Goal: Use online tool/utility: Utilize a website feature to perform a specific function

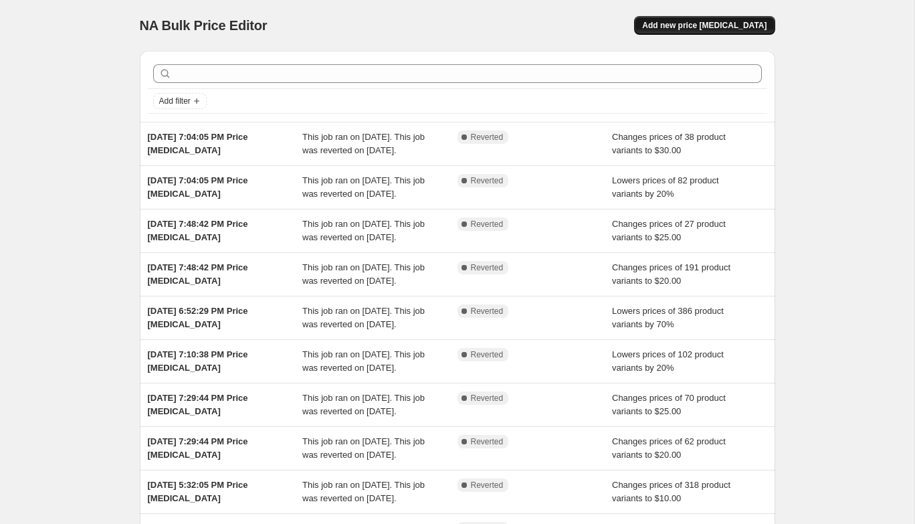
click at [754, 29] on span "Add new price [MEDICAL_DATA]" at bounding box center [704, 25] width 124 height 11
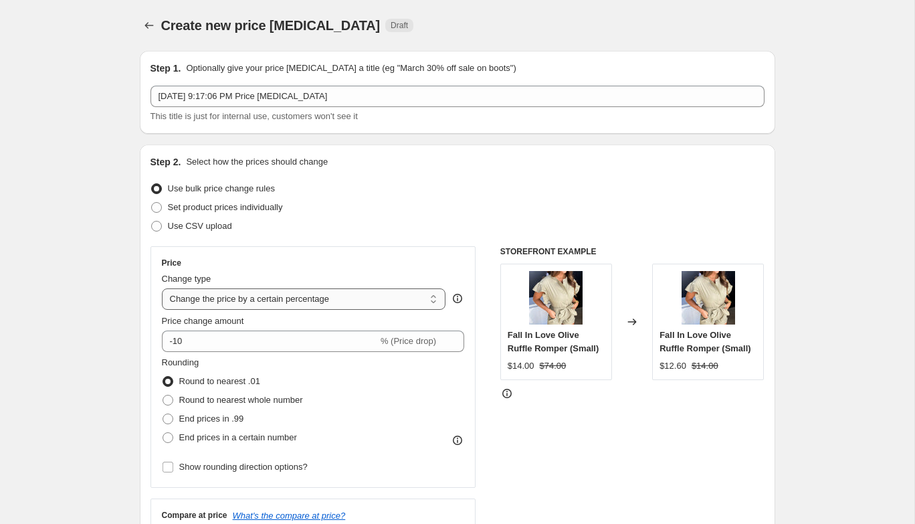
click at [197, 305] on select "Change the price to a certain amount Change the price by a certain amount Chang…" at bounding box center [304, 298] width 284 height 21
select select "to"
click at [162, 288] on select "Change the price to a certain amount Change the price by a certain amount Chang…" at bounding box center [304, 298] width 284 height 21
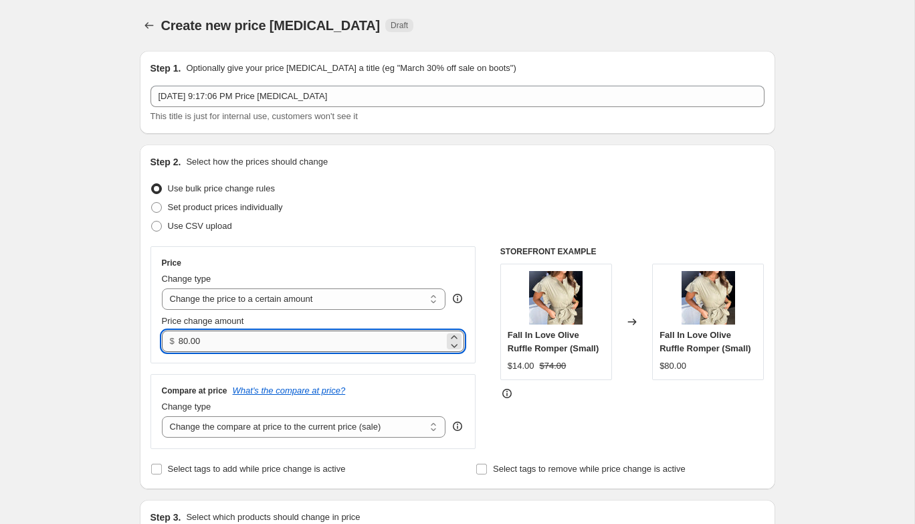
click at [210, 339] on input "80.00" at bounding box center [312, 340] width 266 height 21
click at [210, 340] on input "80.00" at bounding box center [312, 340] width 266 height 21
type input "8"
type input "9.99"
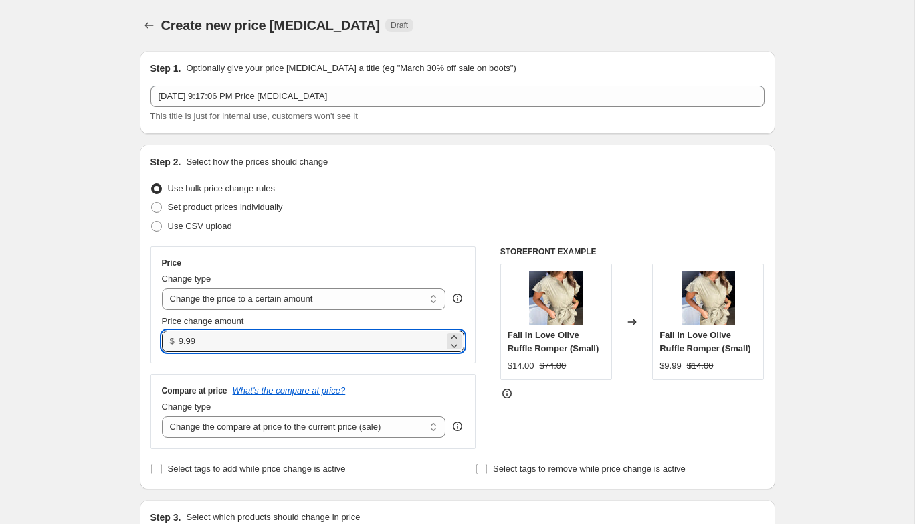
click at [487, 361] on div "Price Change type Change the price to a certain amount Change the price by a ce…" at bounding box center [457, 347] width 614 height 203
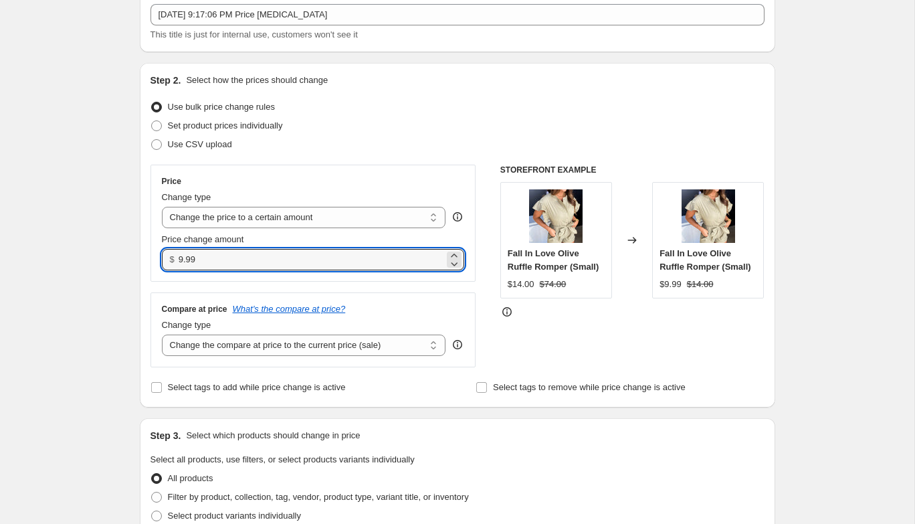
scroll to position [171, 0]
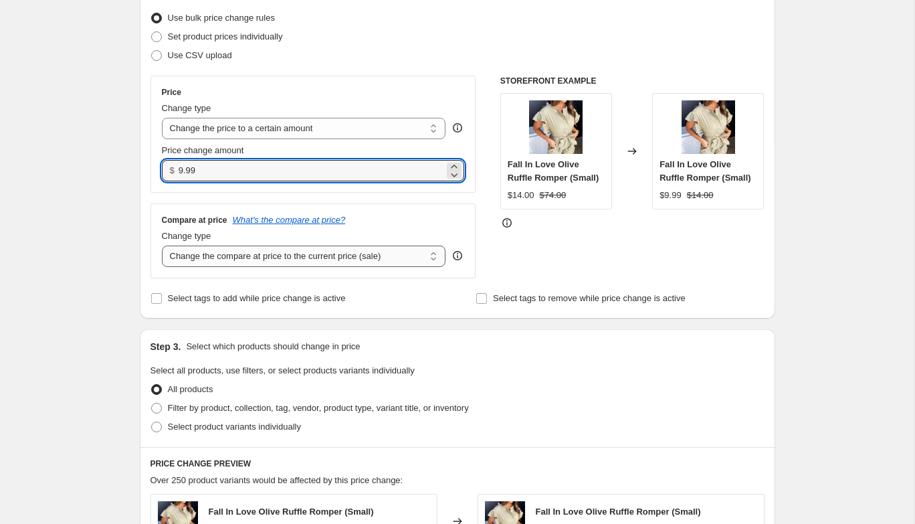
click at [393, 255] on select "Change the compare at price to the current price (sale) Change the compare at p…" at bounding box center [304, 255] width 284 height 21
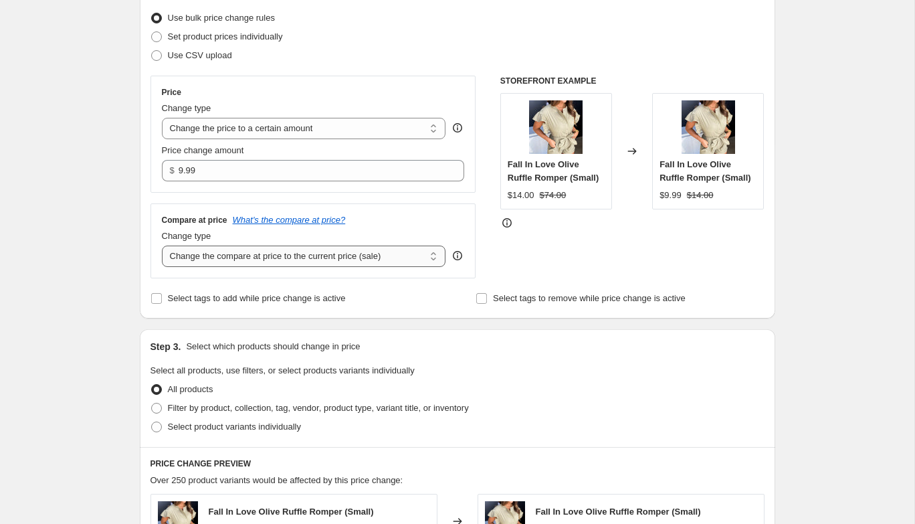
select select "no_change"
click at [162, 245] on select "Change the compare at price to the current price (sale) Change the compare at p…" at bounding box center [304, 255] width 284 height 21
click at [487, 354] on div "Step 3. Select which products should change in price Select all products, use f…" at bounding box center [457, 388] width 635 height 118
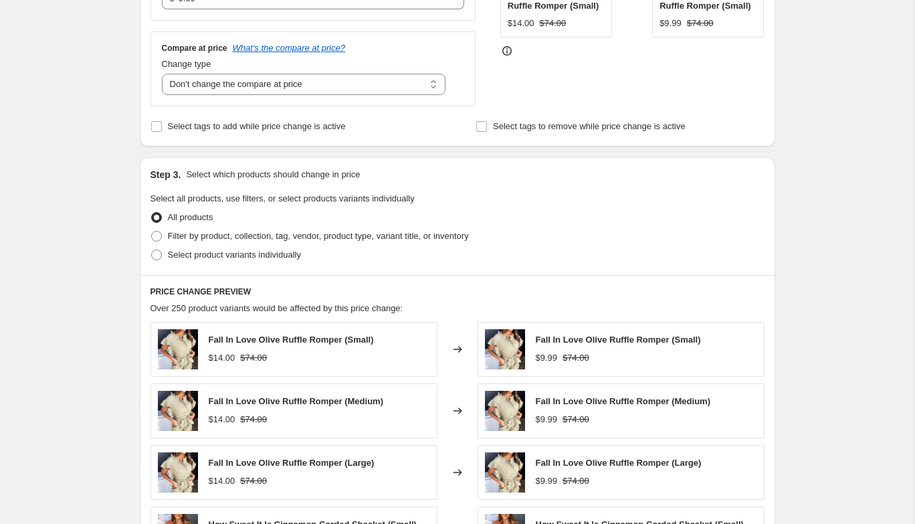
scroll to position [350, 0]
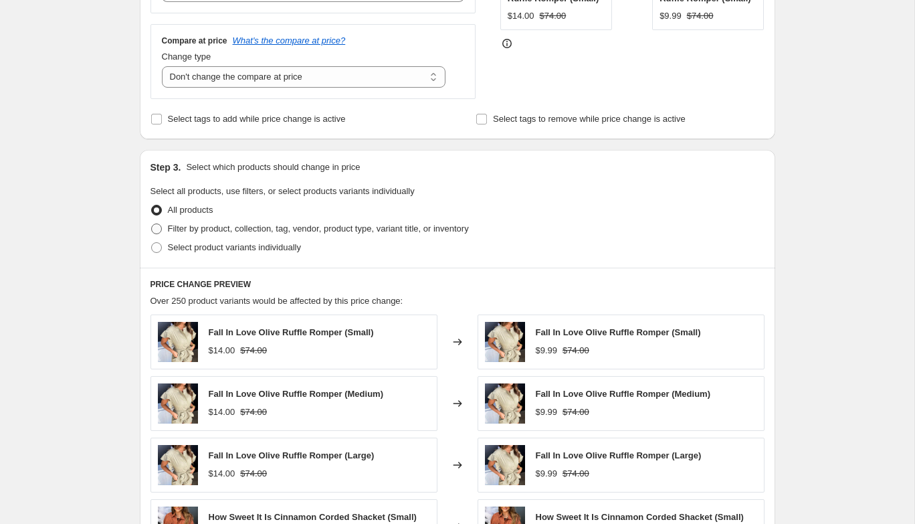
click at [155, 227] on span at bounding box center [156, 228] width 11 height 11
click at [152, 224] on input "Filter by product, collection, tag, vendor, product type, variant title, or inv…" at bounding box center [151, 223] width 1 height 1
radio input "true"
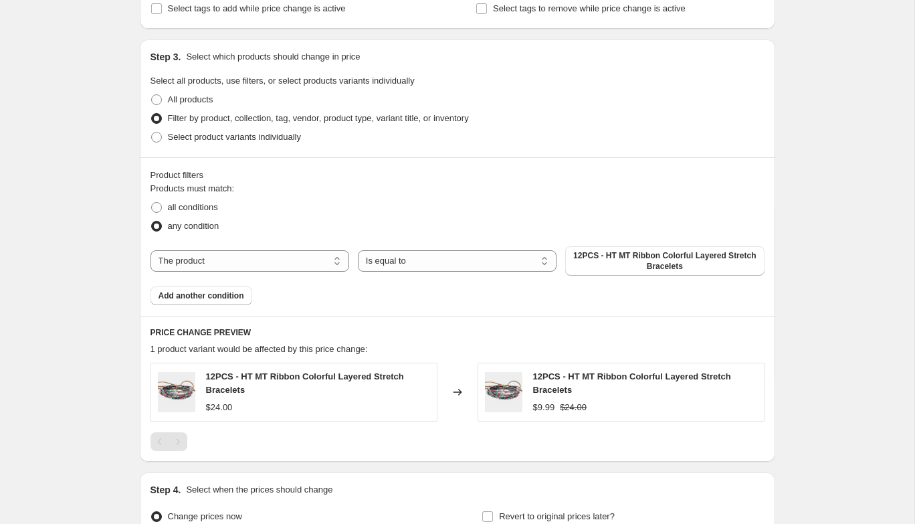
scroll to position [500, 0]
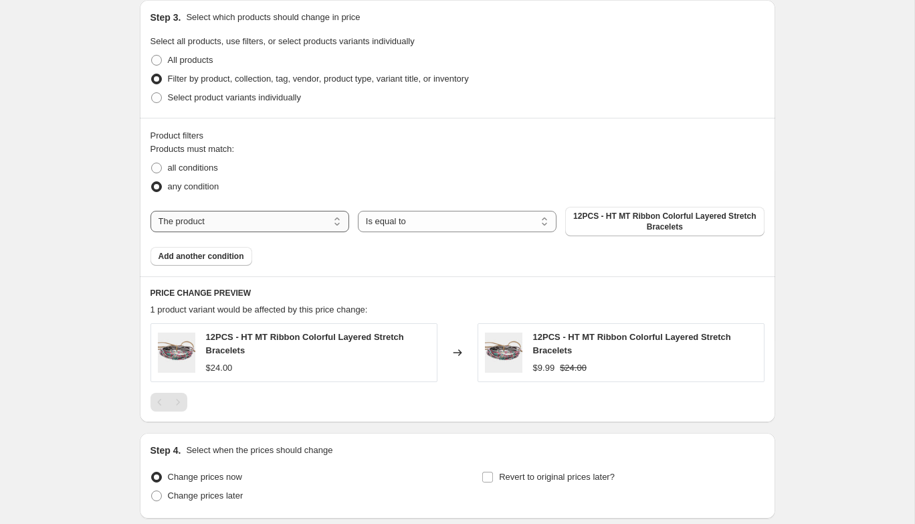
click at [197, 220] on select "The product The product's collection The product's tag The product's vendor The…" at bounding box center [249, 221] width 199 height 21
select select "collection"
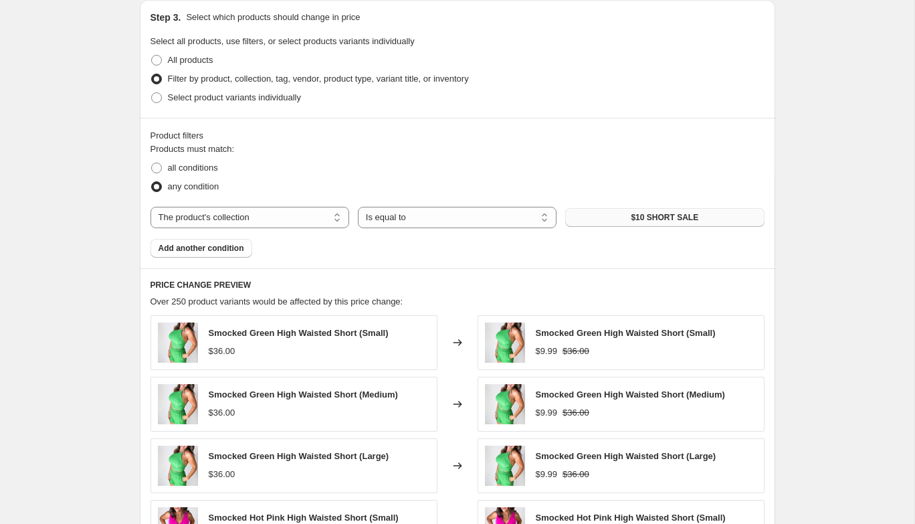
click at [635, 215] on span "$10 SHORT SALE" at bounding box center [665, 217] width 68 height 11
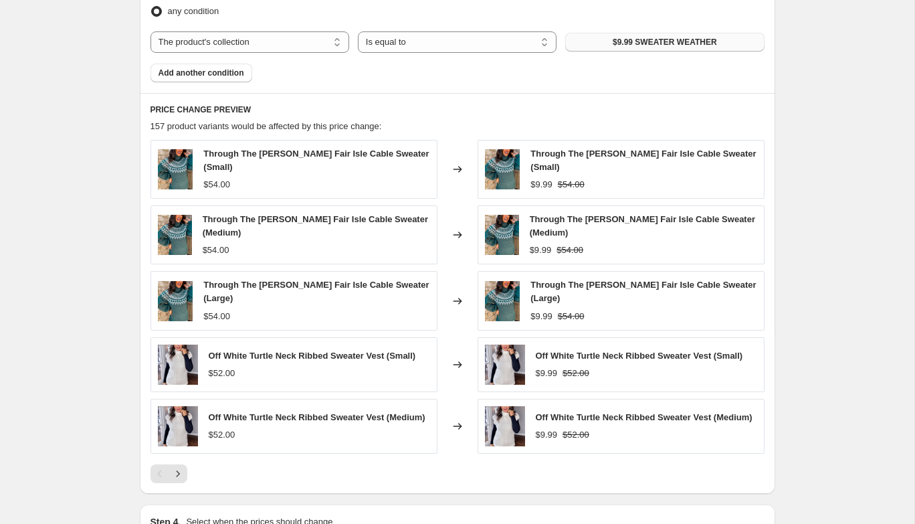
scroll to position [856, 0]
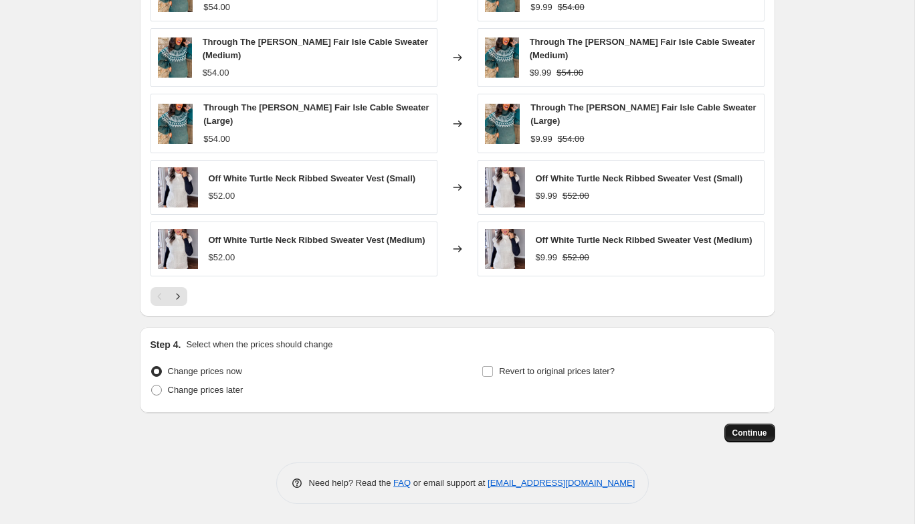
click at [754, 433] on span "Continue" at bounding box center [749, 432] width 35 height 11
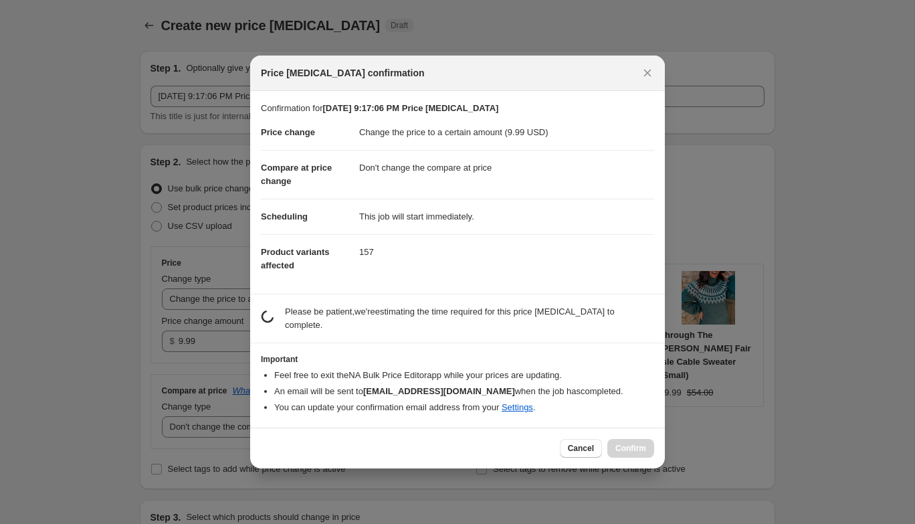
scroll to position [0, 0]
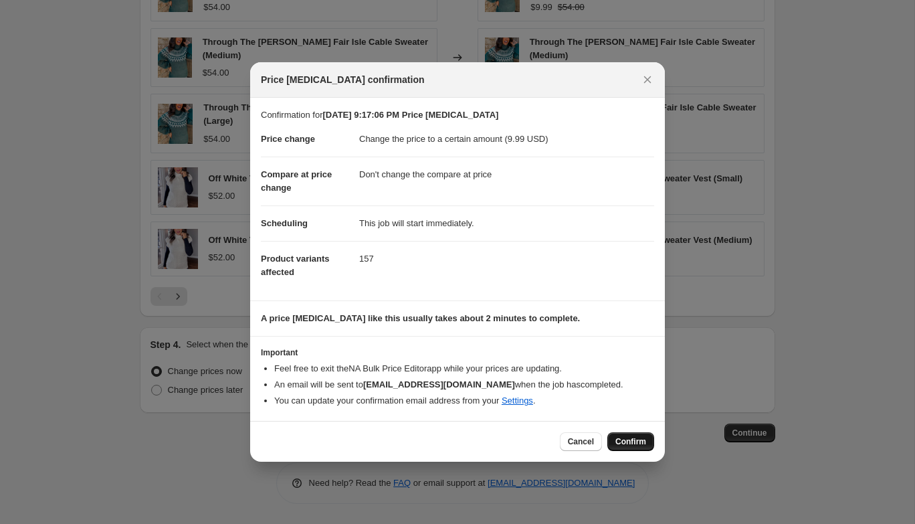
click at [622, 435] on button "Confirm" at bounding box center [630, 441] width 47 height 19
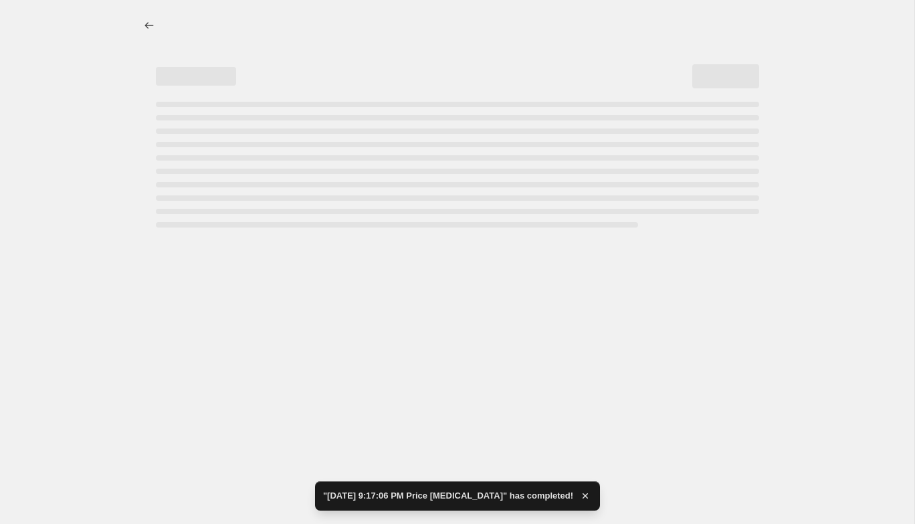
select select "no_change"
select select "collection"
